Goal: Navigation & Orientation: Find specific page/section

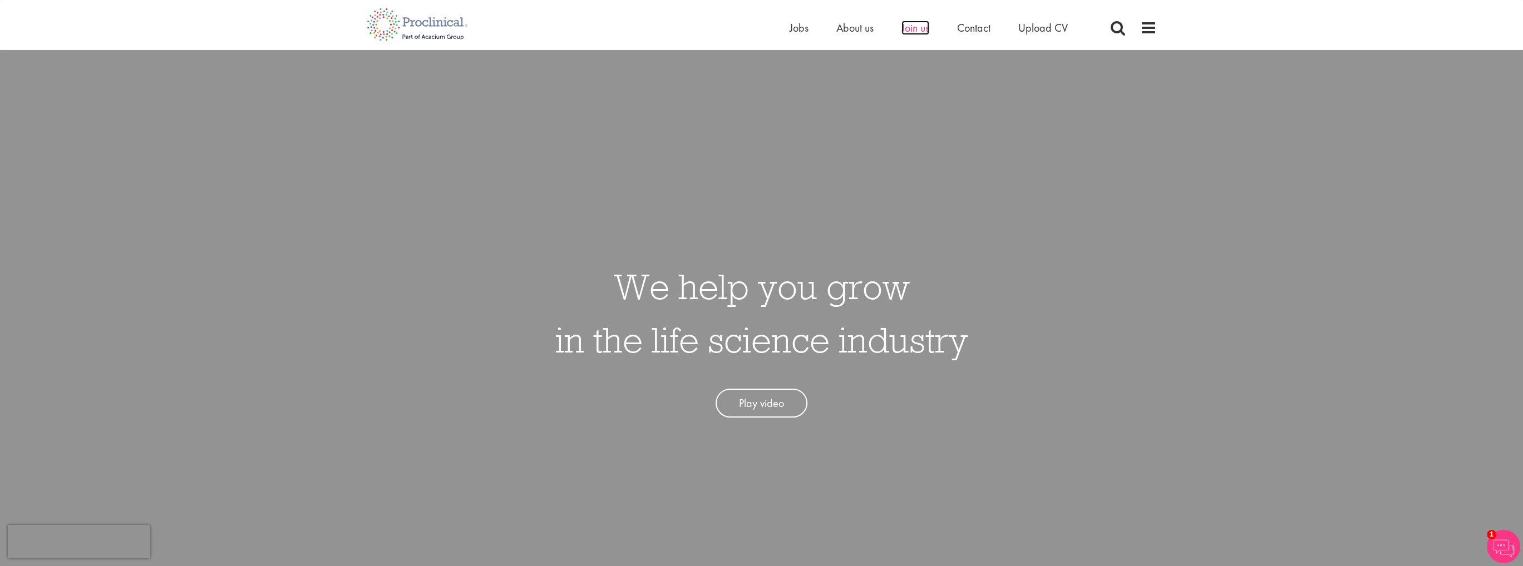
click at [922, 31] on span "Join us" at bounding box center [915, 28] width 28 height 14
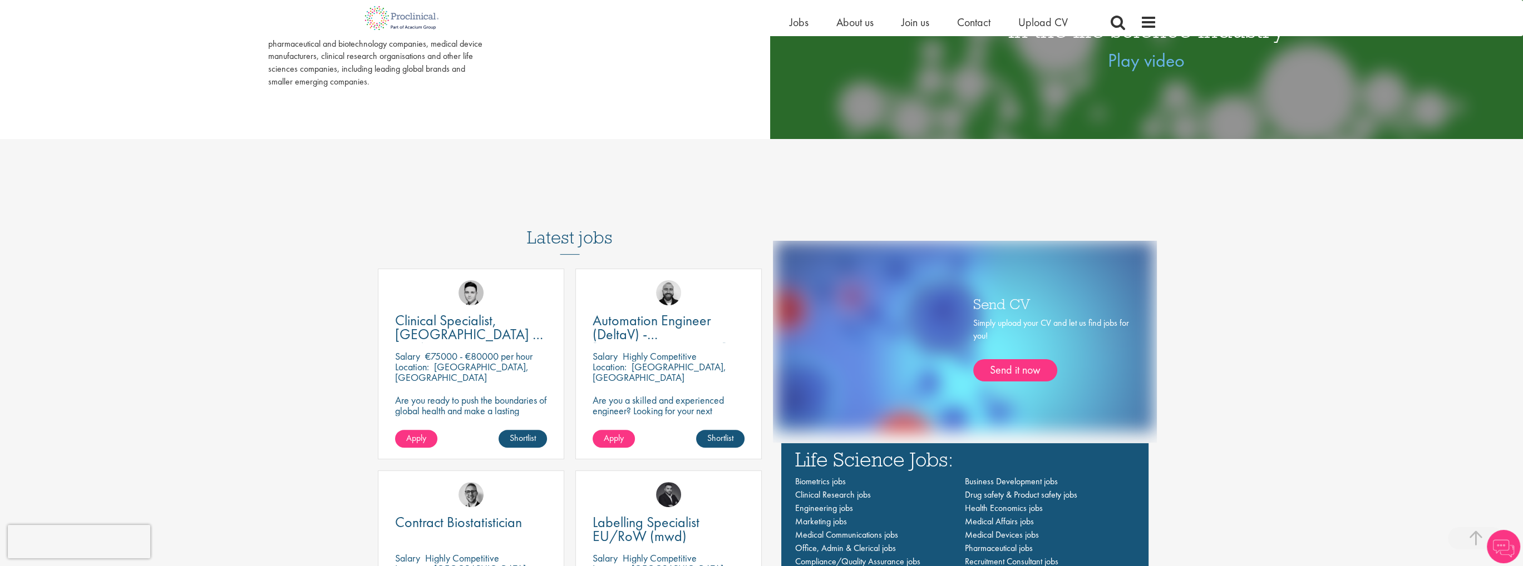
scroll to position [946, 0]
